Goal: Navigation & Orientation: Find specific page/section

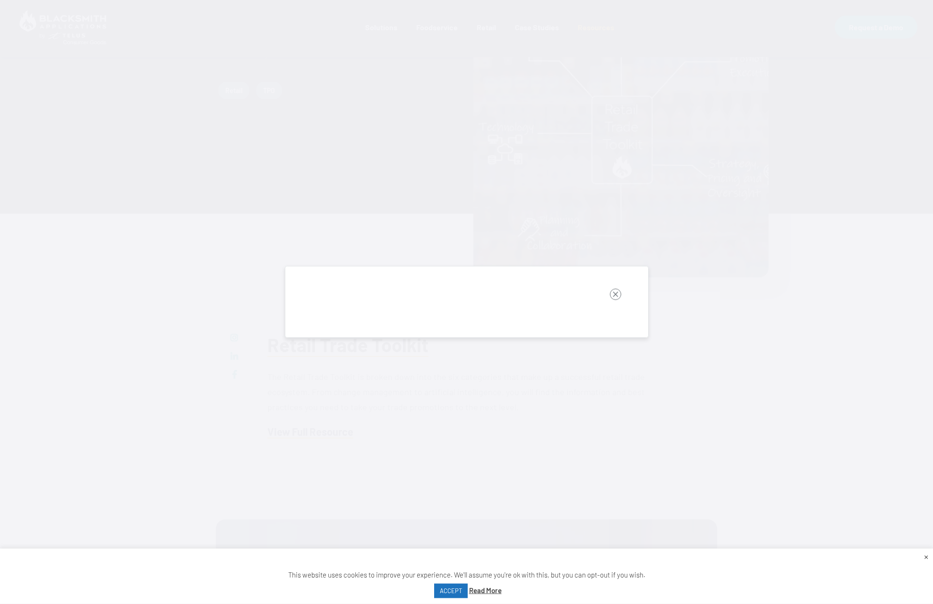
scroll to position [145, 0]
click at [615, 296] on rect "button" at bounding box center [615, 294] width 11 height 11
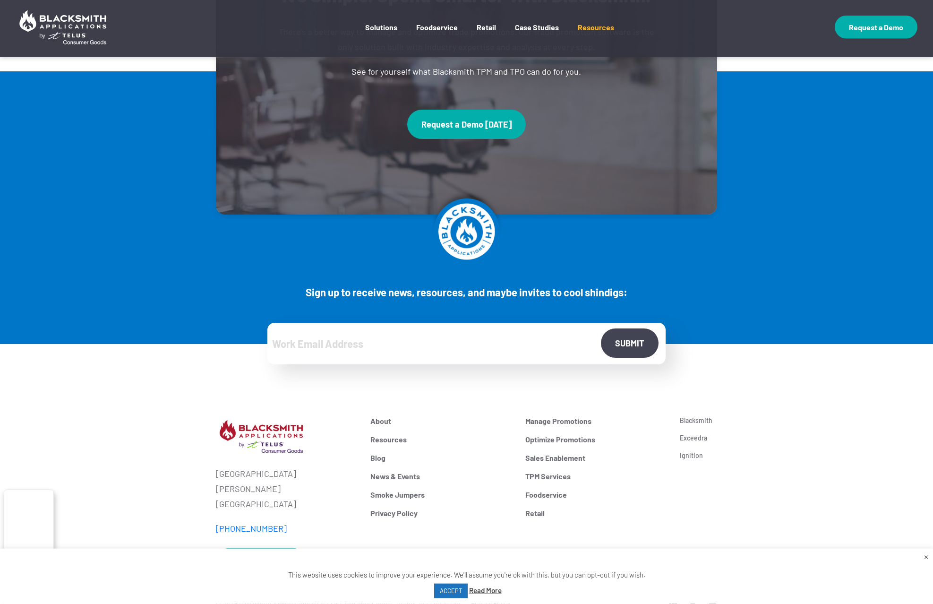
scroll to position [724, 0]
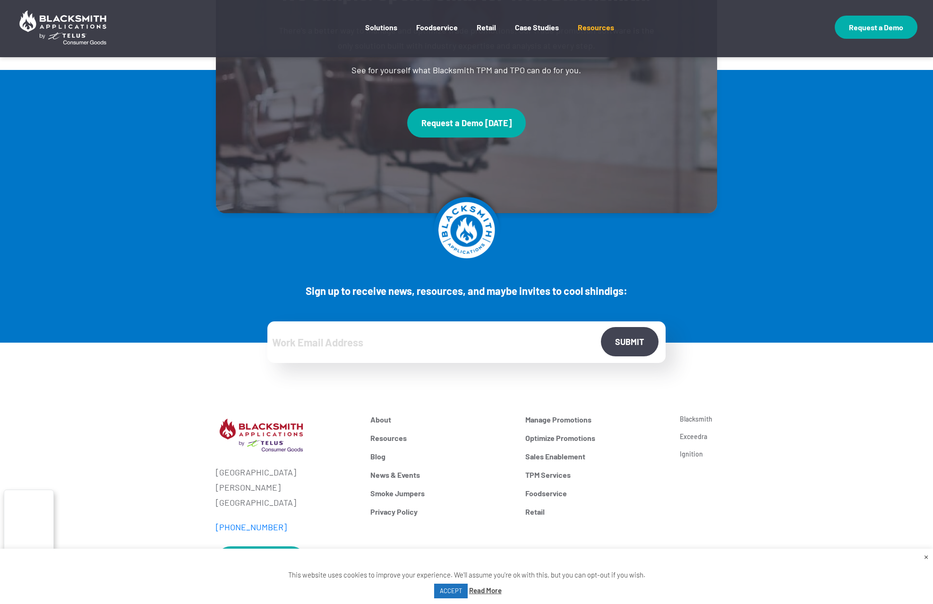
click at [714, 262] on div at bounding box center [466, 251] width 619 height 66
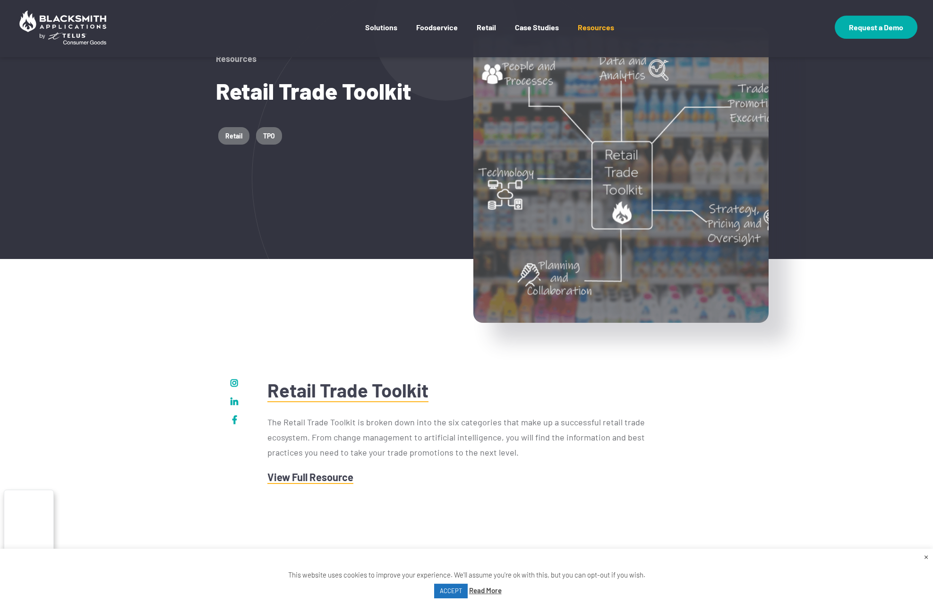
scroll to position [0, 0]
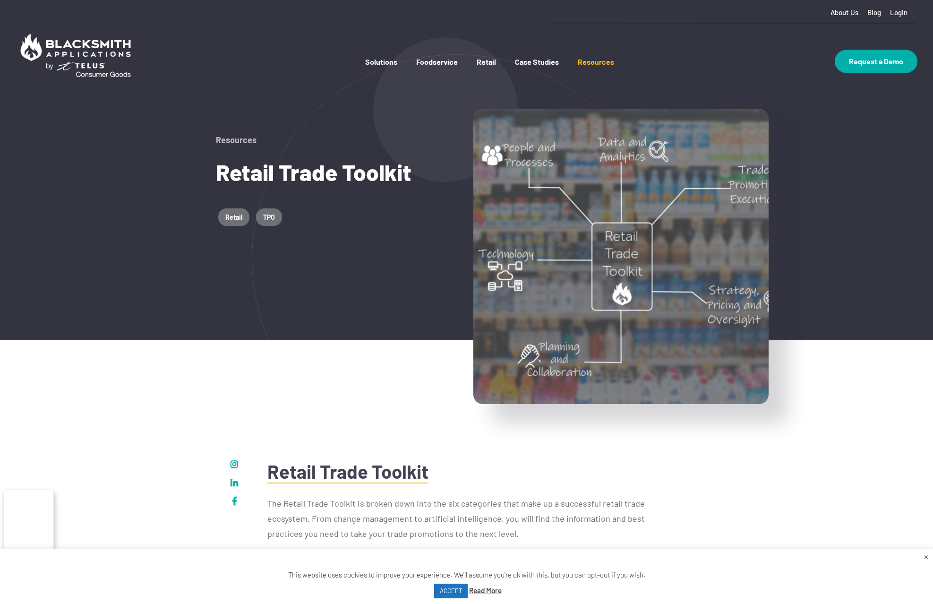
click at [98, 55] on img at bounding box center [76, 55] width 120 height 53
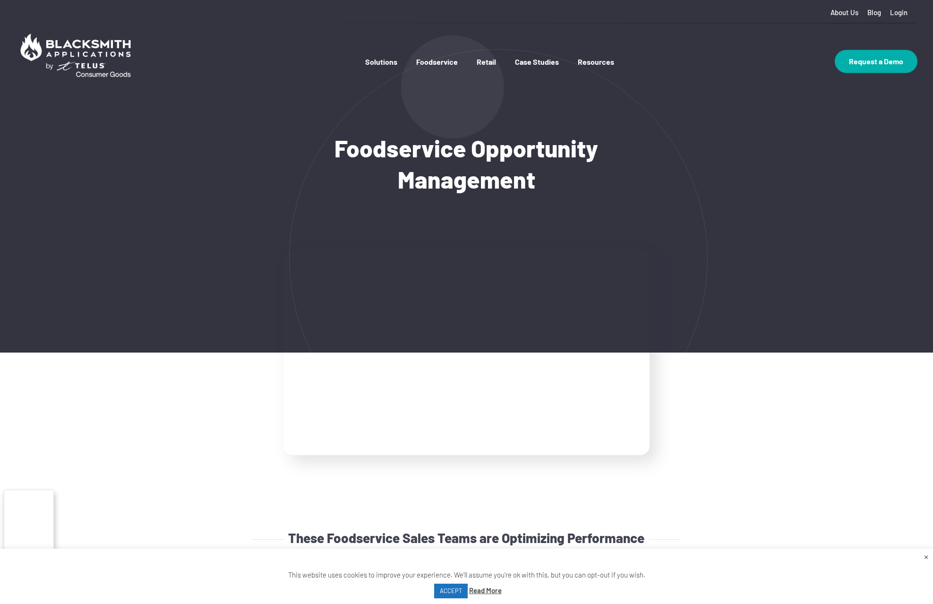
click at [81, 57] on img at bounding box center [76, 55] width 120 height 53
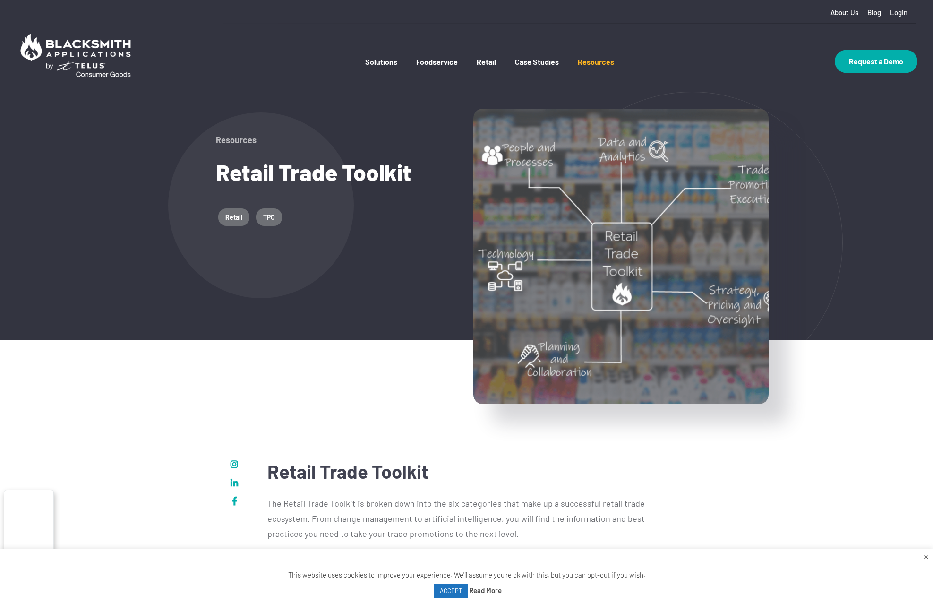
click at [621, 293] on img at bounding box center [620, 256] width 295 height 295
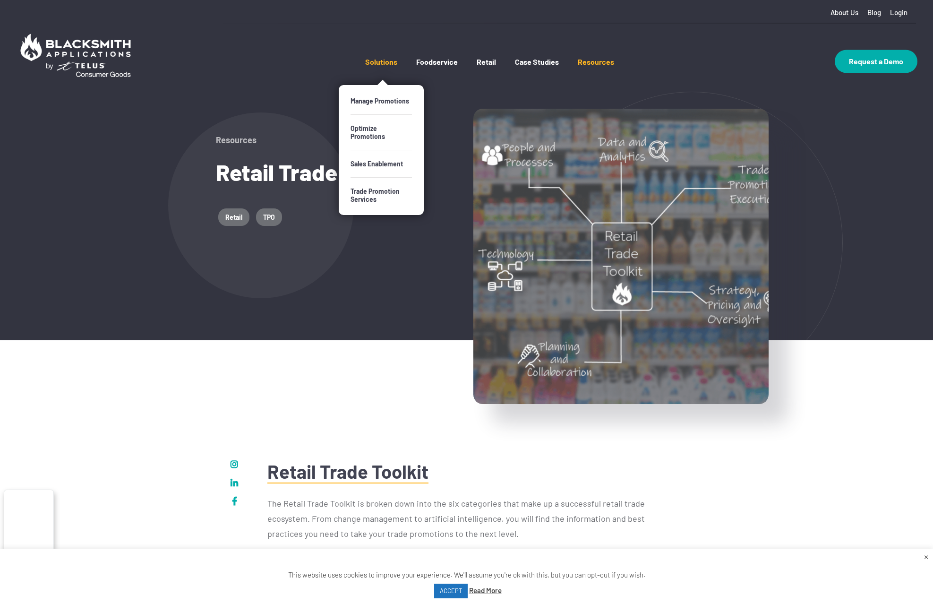
click at [383, 67] on link "Solutions" at bounding box center [381, 71] width 32 height 28
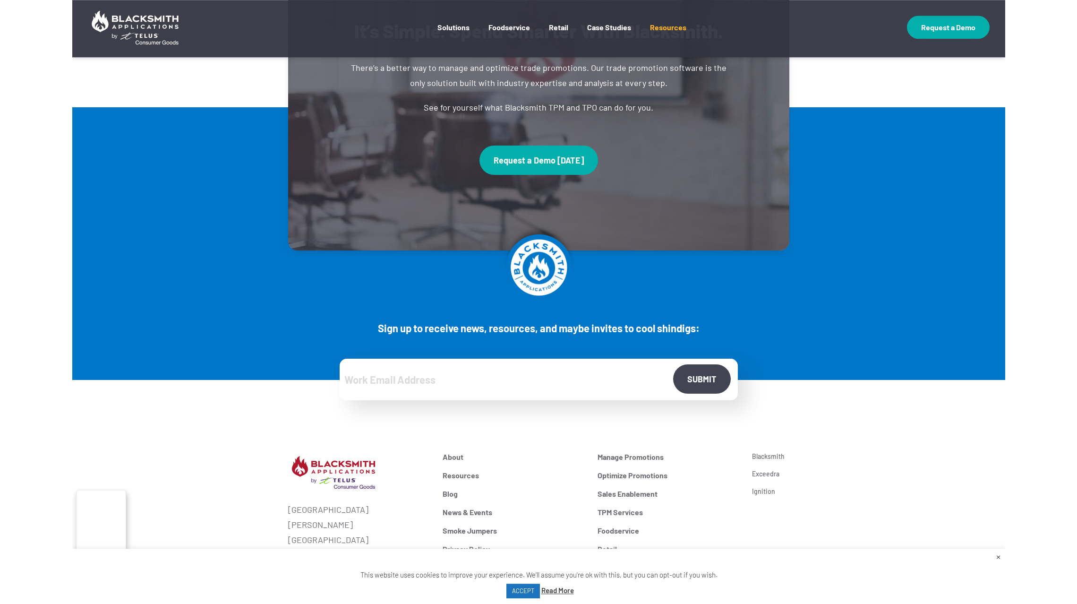
scroll to position [724, 0]
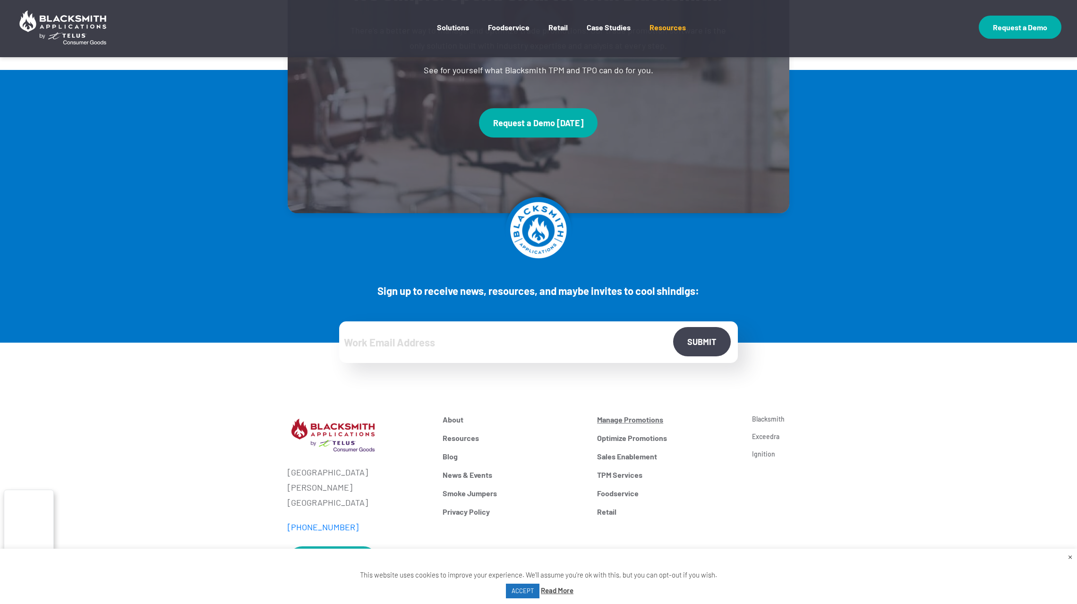
click at [631, 420] on link "Manage Promotions" at bounding box center [667, 419] width 141 height 9
